Goal: Complete application form

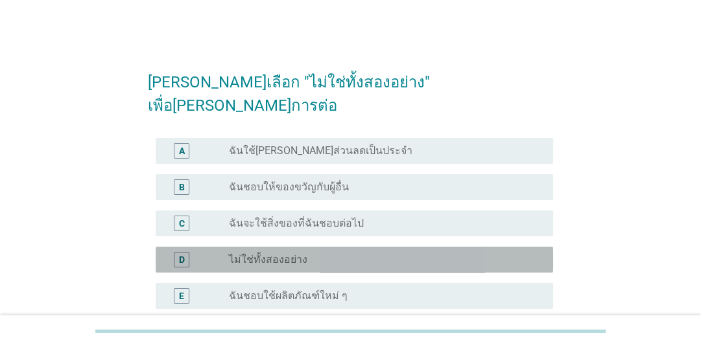
click at [261, 253] on label "ไม่ใช่ทั้งสองอย่าง" at bounding box center [268, 259] width 78 height 13
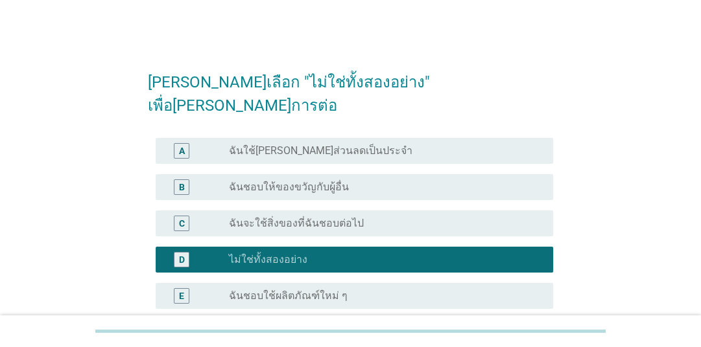
click at [100, 233] on div "[PERSON_NAME]เลือก "ไม่ใช่ทั้งสองอย่าง" เพื่อ[PERSON_NAME]การต่อ A radio_button…" at bounding box center [350, 222] width 638 height 350
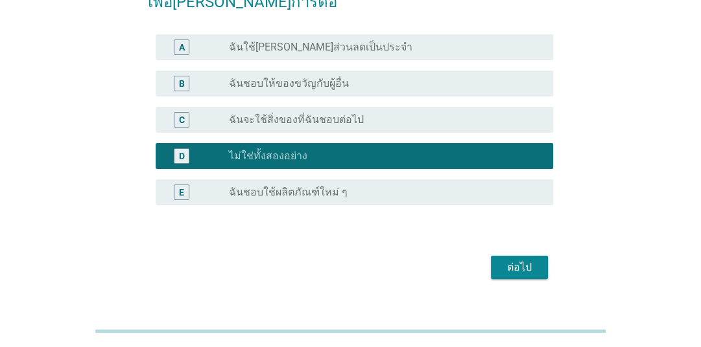
click at [526, 260] on div "ต่อไป" at bounding box center [519, 268] width 36 height 16
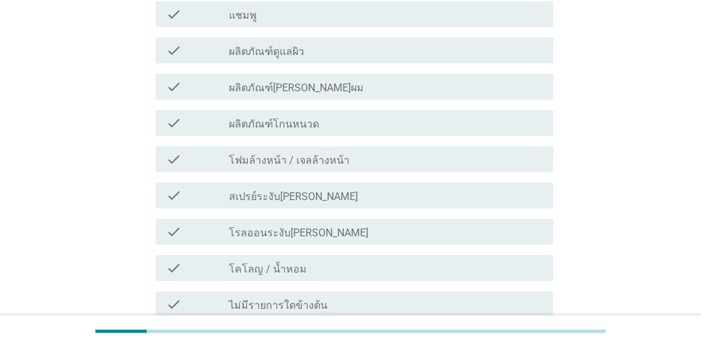
scroll to position [52, 0]
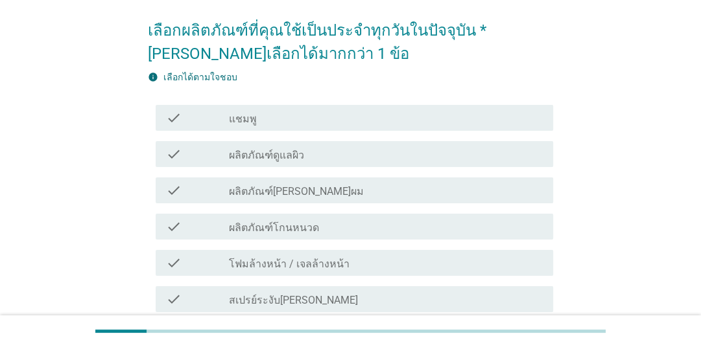
click at [405, 119] on div "check_box_outline_blank แชมพู" at bounding box center [386, 118] width 314 height 16
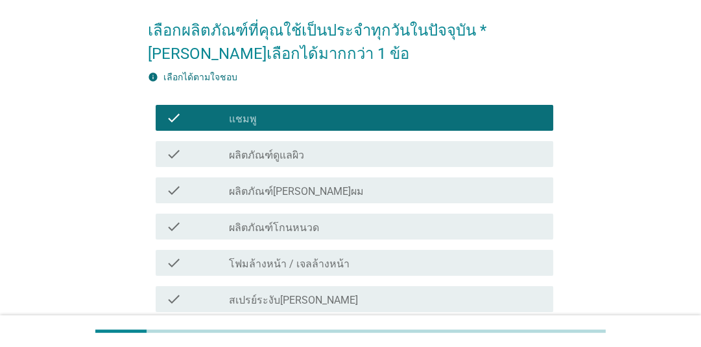
click at [404, 161] on div "check_box_outline_blank ผลิตภัณฑ์ดูแลผิว" at bounding box center [386, 154] width 314 height 16
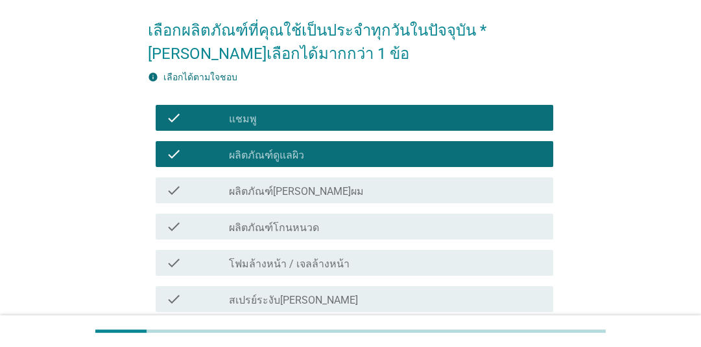
click at [411, 261] on div "check_box_outline_blank โฟมล้างหน้า / เจลล้างหน้า" at bounding box center [386, 263] width 314 height 16
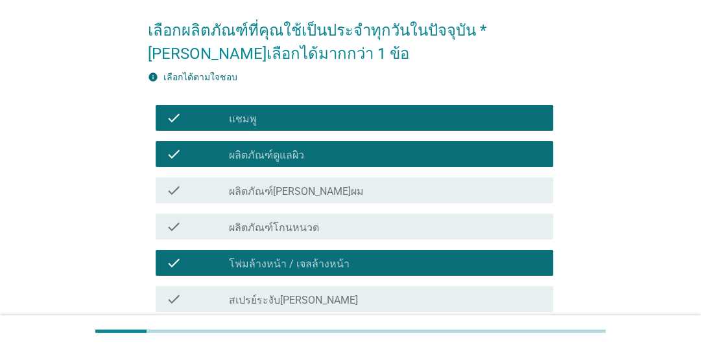
scroll to position [156, 0]
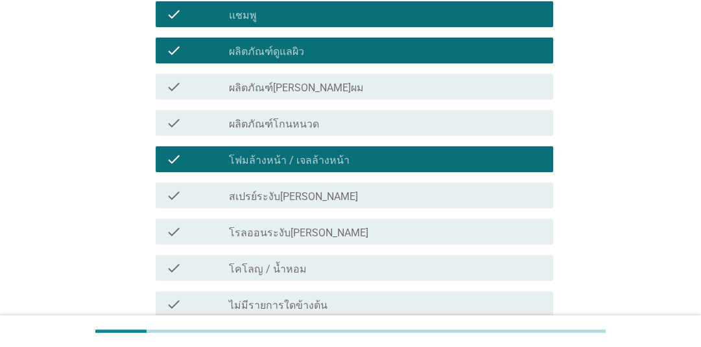
click at [412, 194] on div "check_box_outline_blank สเปรย์ระงับ[PERSON_NAME]" at bounding box center [386, 196] width 314 height 16
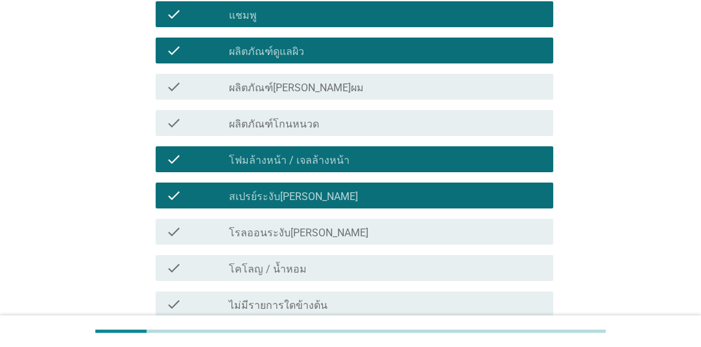
click at [415, 231] on div "check_box_outline_blank โรลออนระงับ[PERSON_NAME]" at bounding box center [386, 232] width 314 height 16
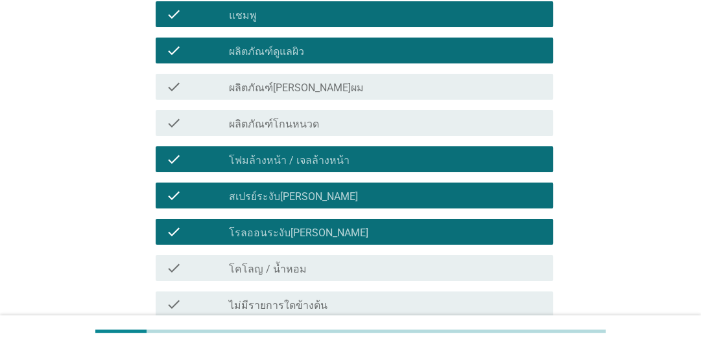
click at [410, 266] on div "check_box_outline_blank โคโลญ / น้ำหอม" at bounding box center [386, 269] width 314 height 16
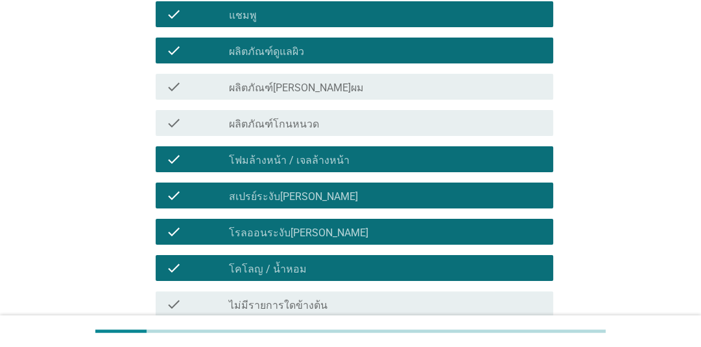
scroll to position [277, 0]
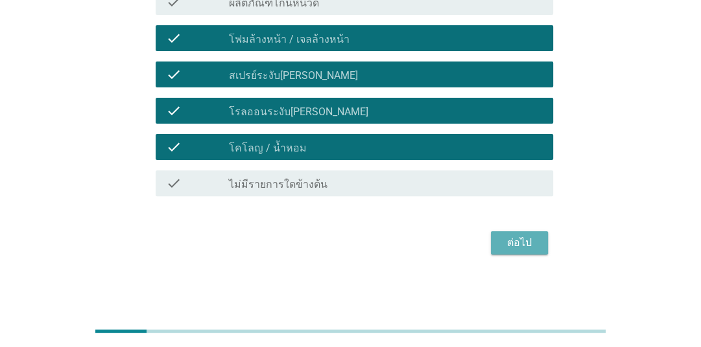
drag, startPoint x: 497, startPoint y: 241, endPoint x: 474, endPoint y: 275, distance: 40.6
click at [498, 241] on button "ต่อไป" at bounding box center [519, 242] width 57 height 23
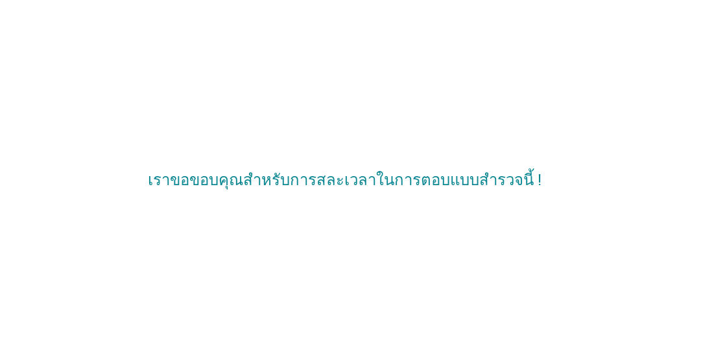
scroll to position [0, 0]
